Goal: Use online tool/utility

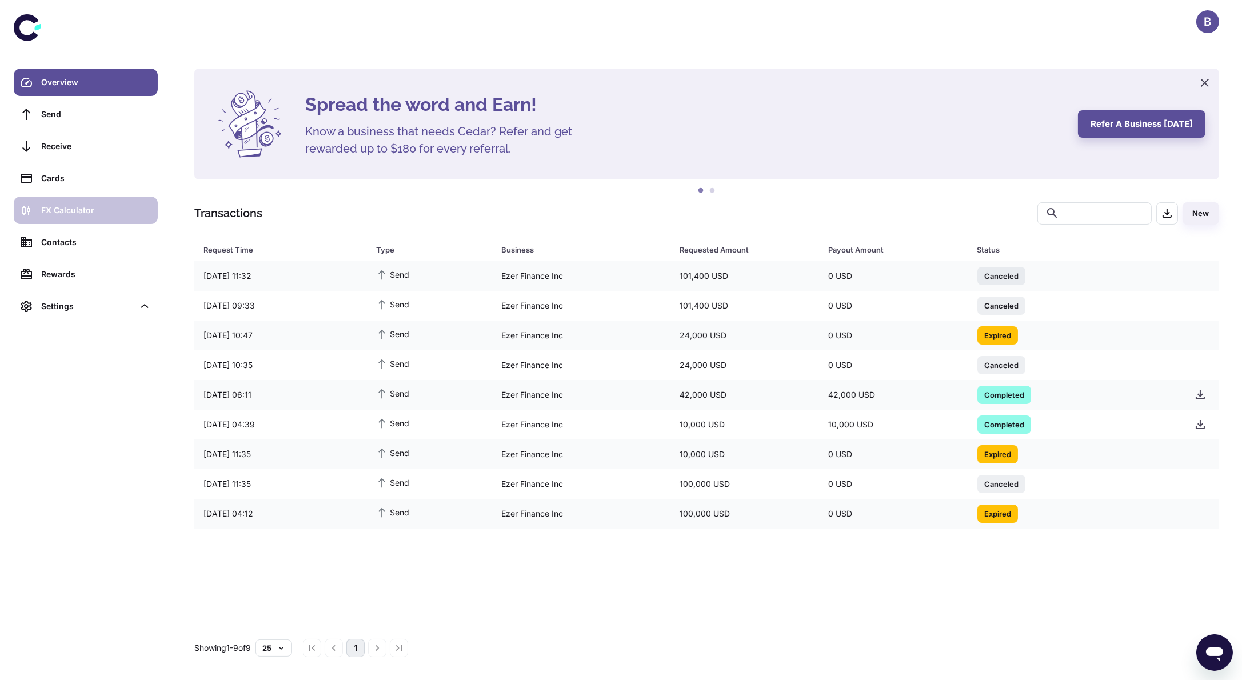
click at [90, 206] on div "FX Calculator" at bounding box center [96, 210] width 110 height 13
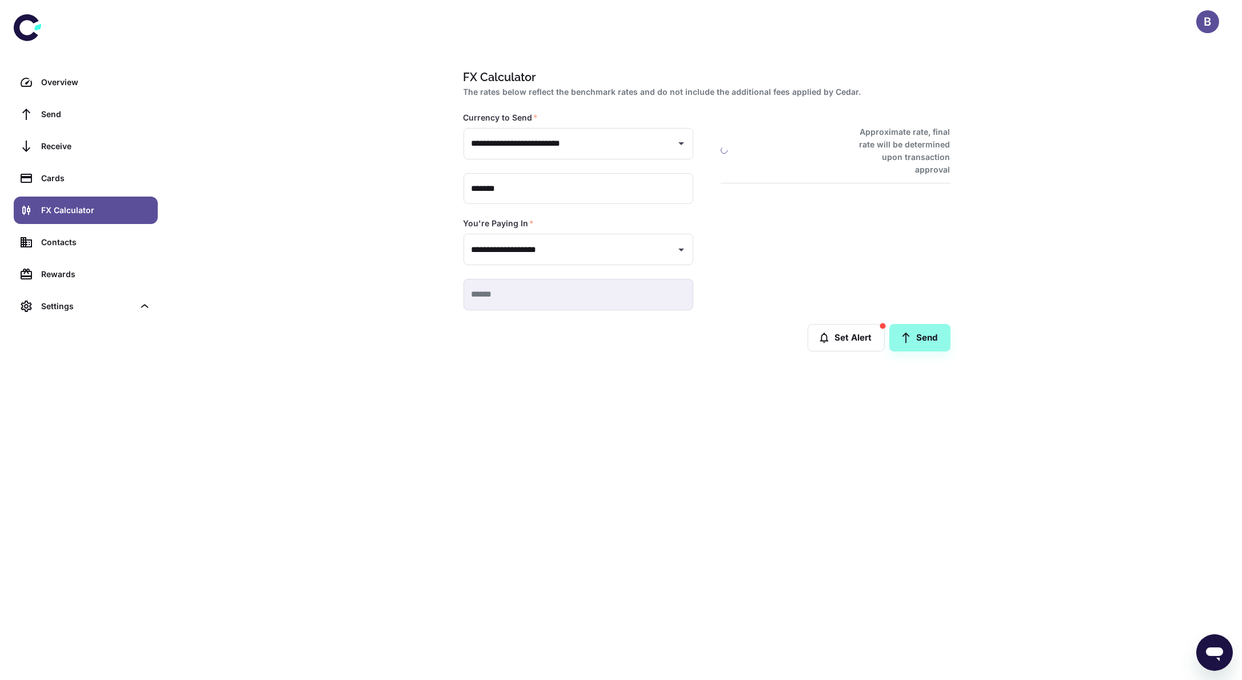
type input "**********"
click at [399, 387] on div "**********" at bounding box center [706, 340] width 1070 height 680
